Goal: Check status: Check status

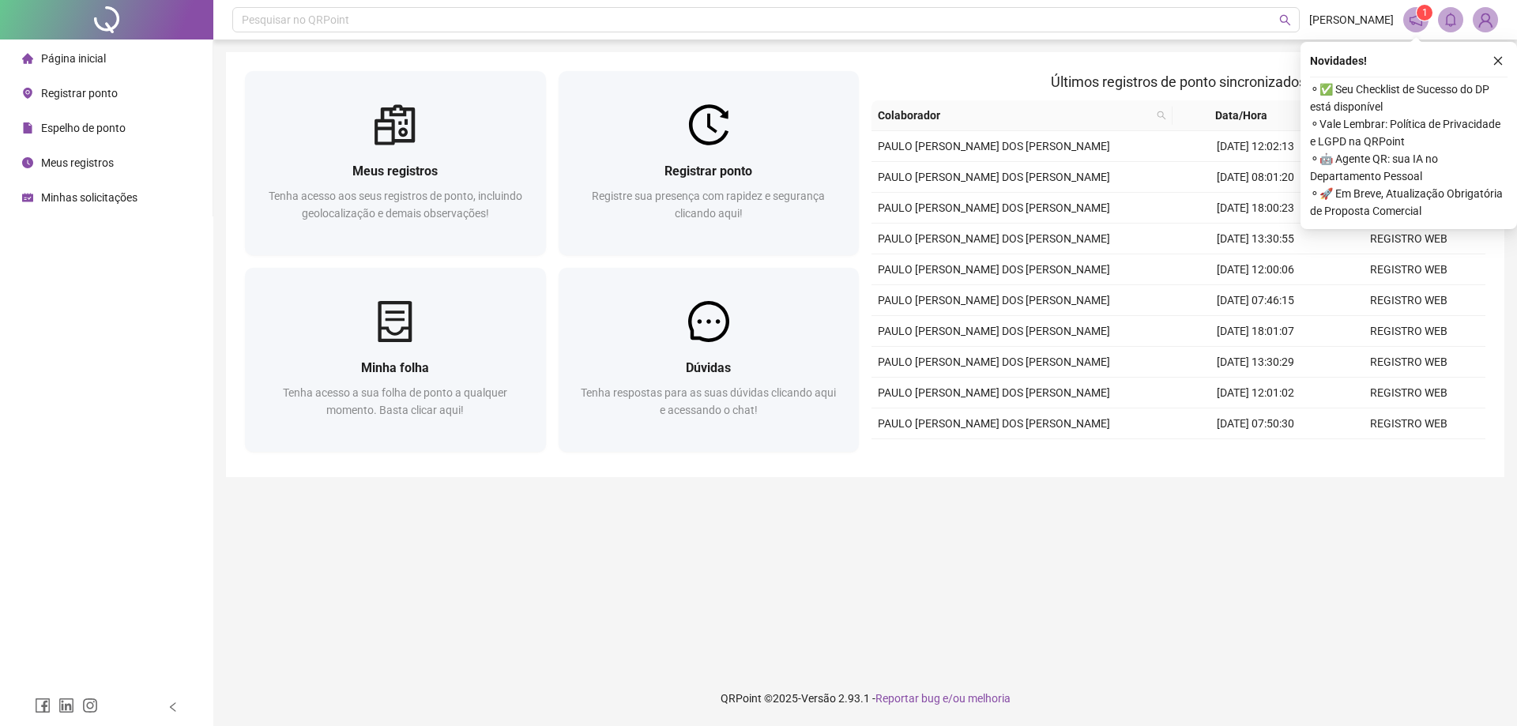
click at [75, 188] on div "Minhas solicitações" at bounding box center [79, 198] width 115 height 32
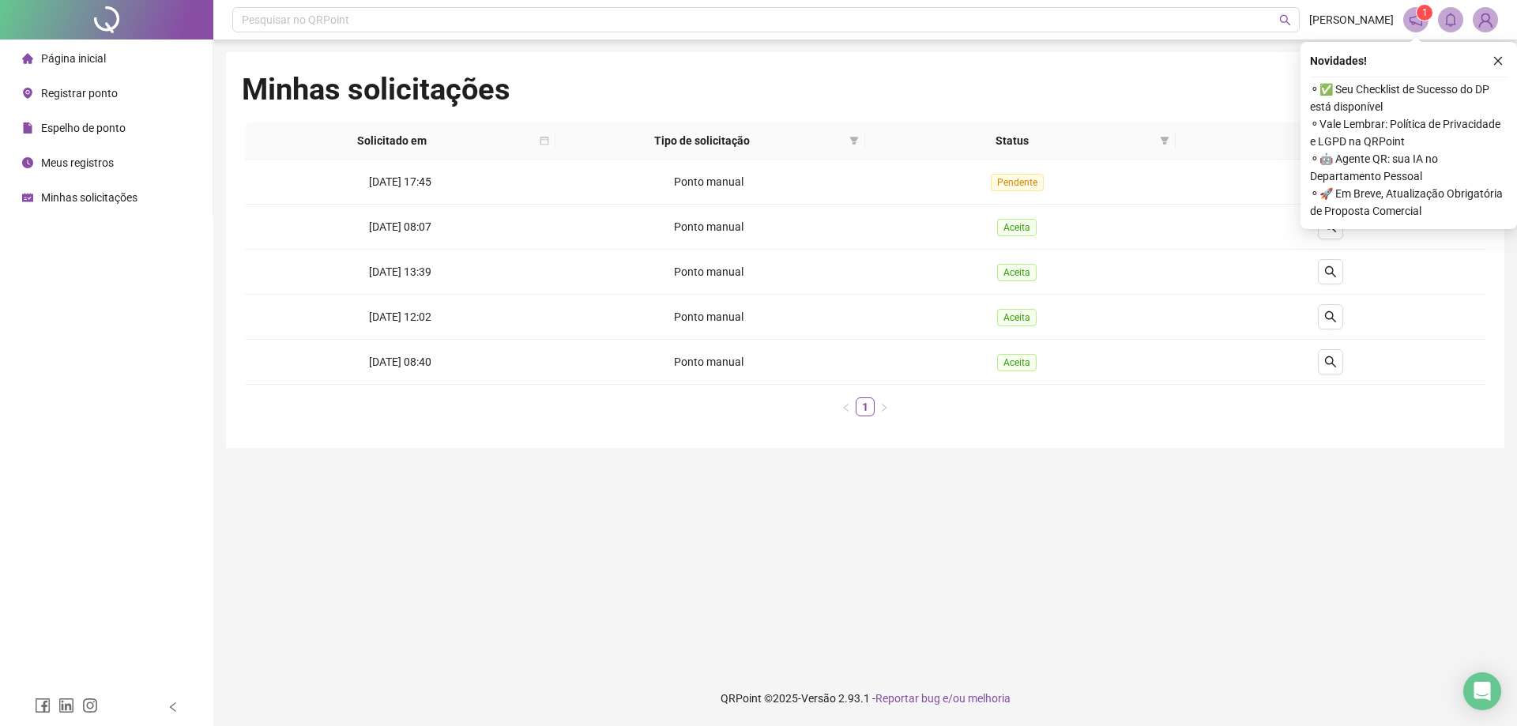
click at [88, 64] on span "Página inicial" at bounding box center [73, 58] width 65 height 13
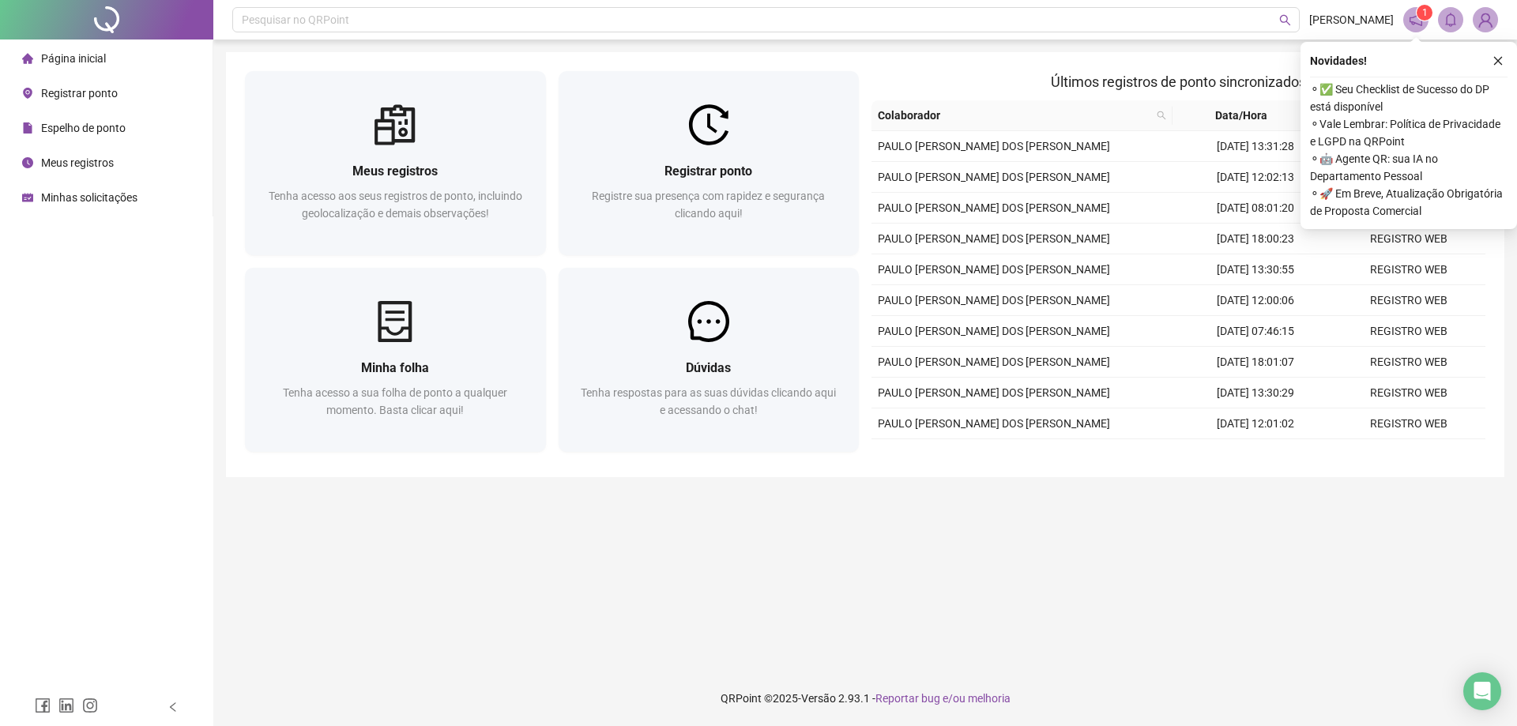
click at [91, 128] on span "Espelho de ponto" at bounding box center [83, 128] width 85 height 13
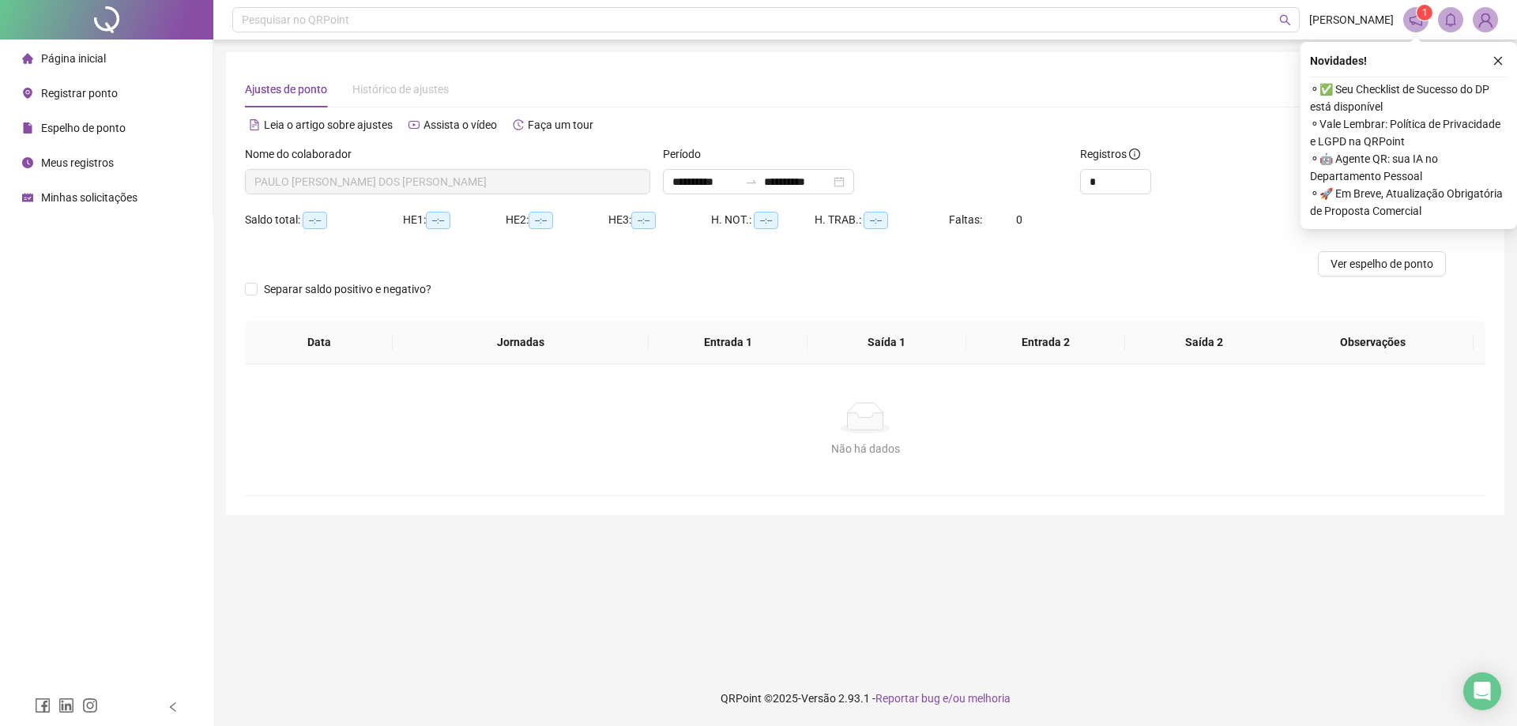
type input "**********"
click at [1498, 60] on icon "close" at bounding box center [1497, 60] width 11 height 11
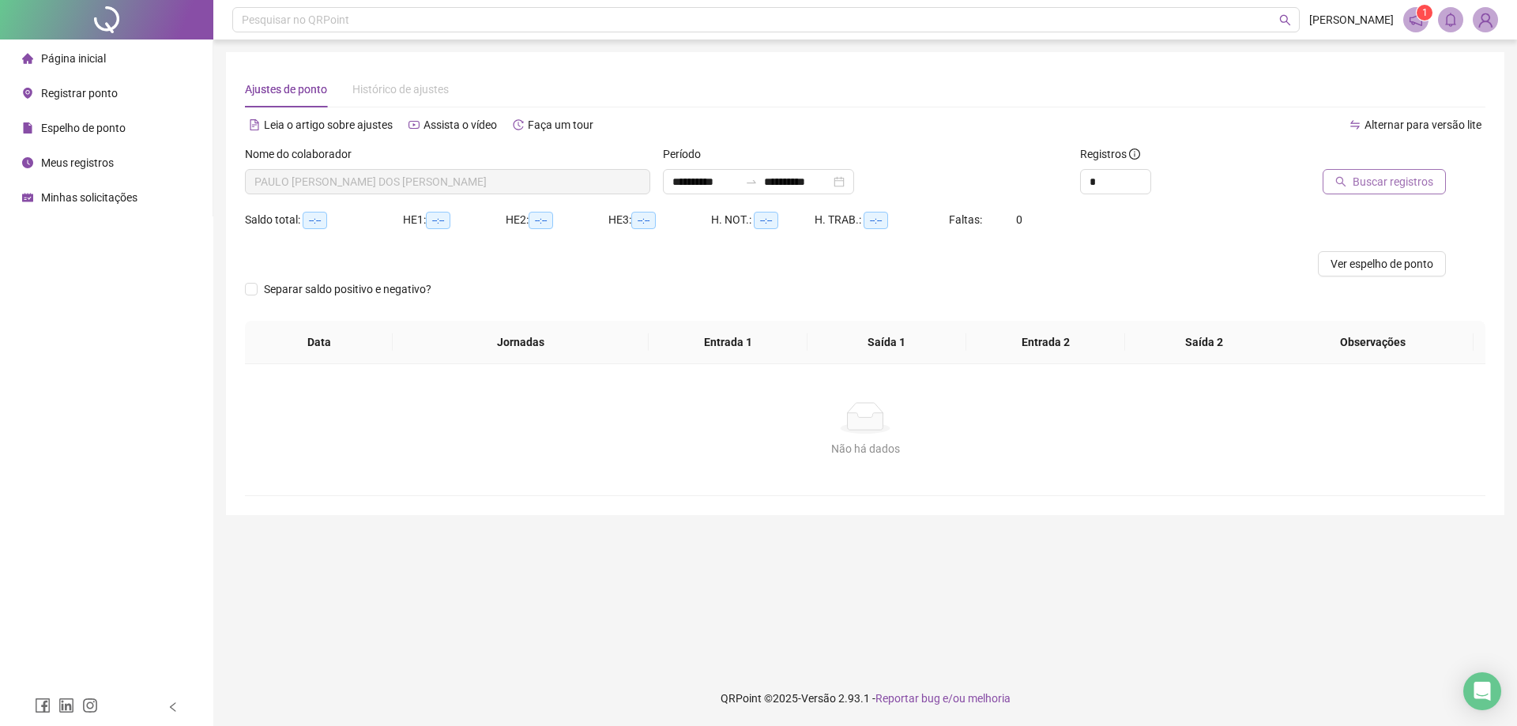
click at [1407, 179] on span "Buscar registros" at bounding box center [1393, 181] width 81 height 17
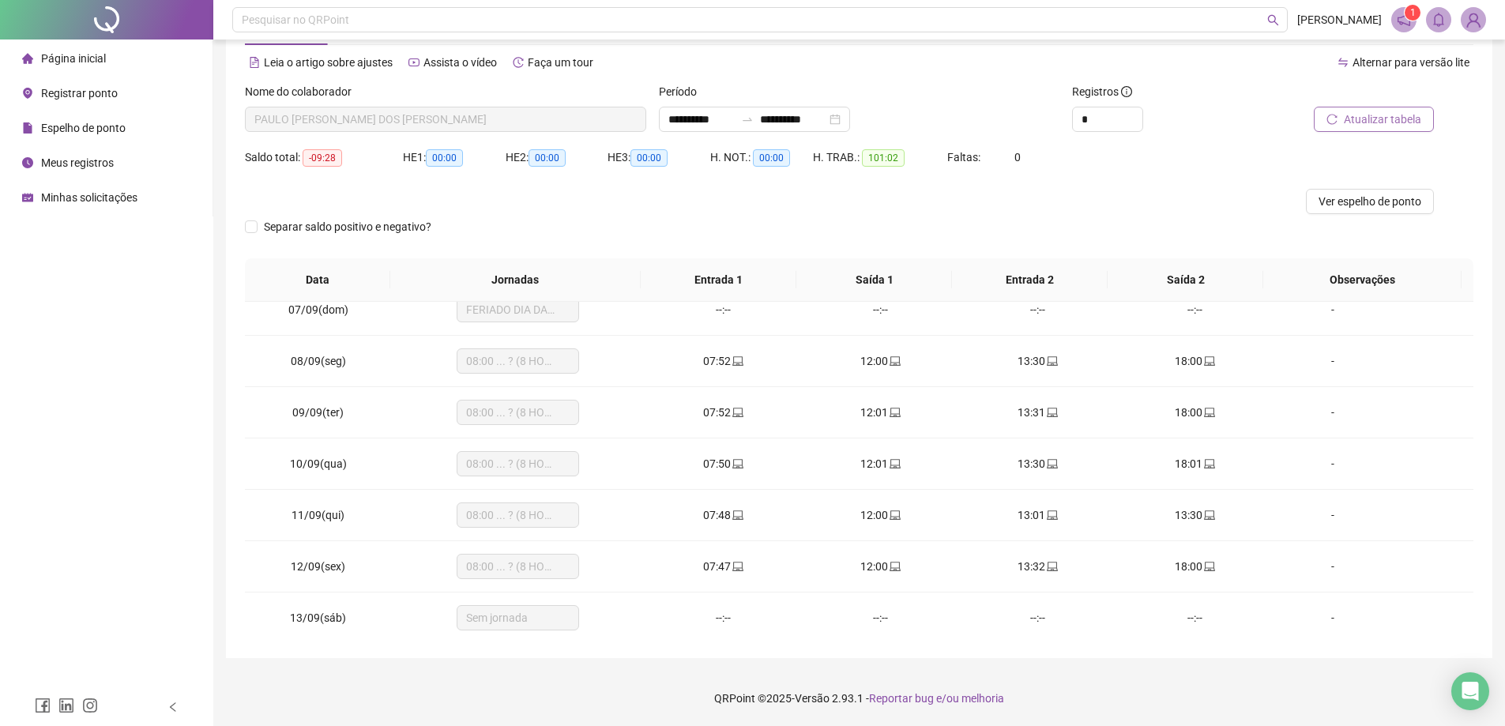
scroll to position [536, 0]
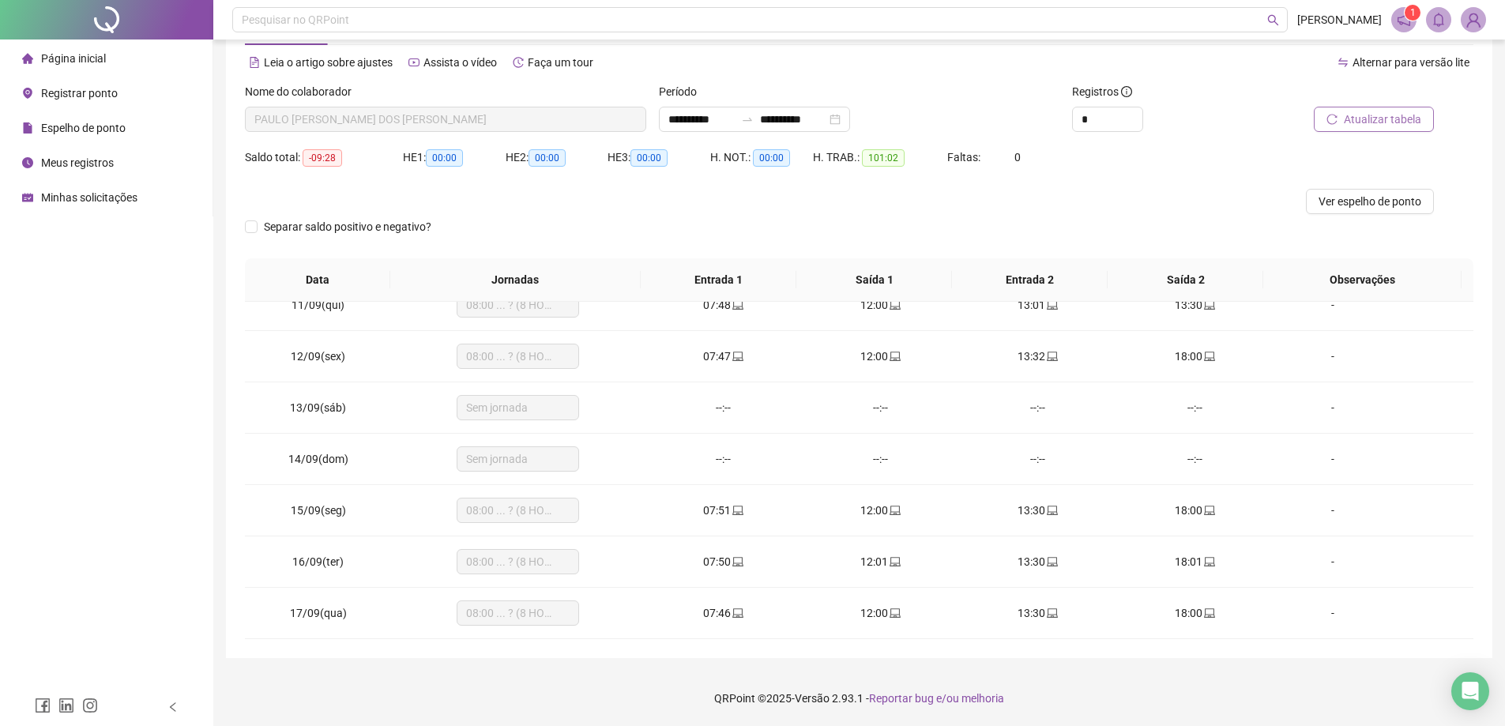
click at [58, 52] on span "Página inicial" at bounding box center [73, 58] width 65 height 13
